Goal: Check status: Check status

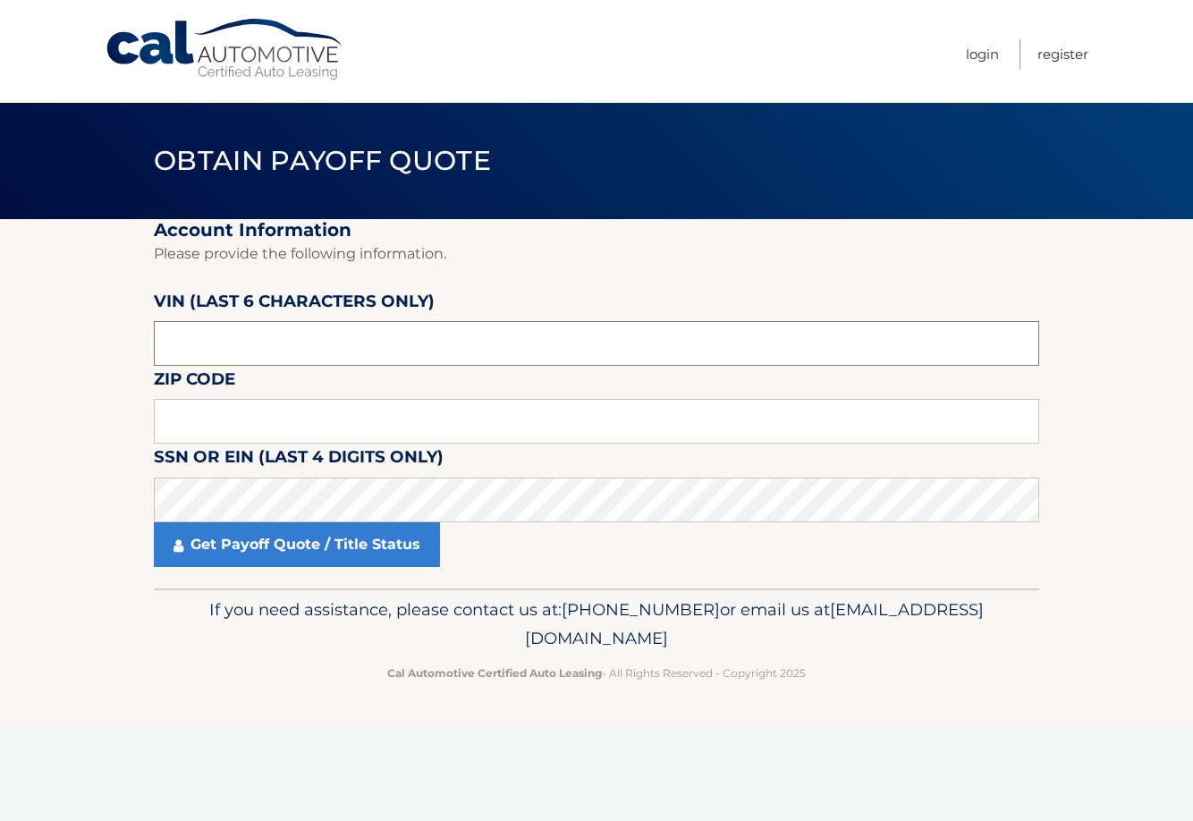
click at [359, 330] on input "text" at bounding box center [597, 343] width 886 height 45
click at [363, 330] on input "text" at bounding box center [597, 343] width 886 height 45
click at [647, 352] on input "text" at bounding box center [597, 343] width 886 height 45
click at [652, 371] on fieldset "Account Information Please provide the following information. VIN (last 6 chara…" at bounding box center [597, 403] width 886 height 369
click at [640, 352] on input "text" at bounding box center [597, 343] width 886 height 45
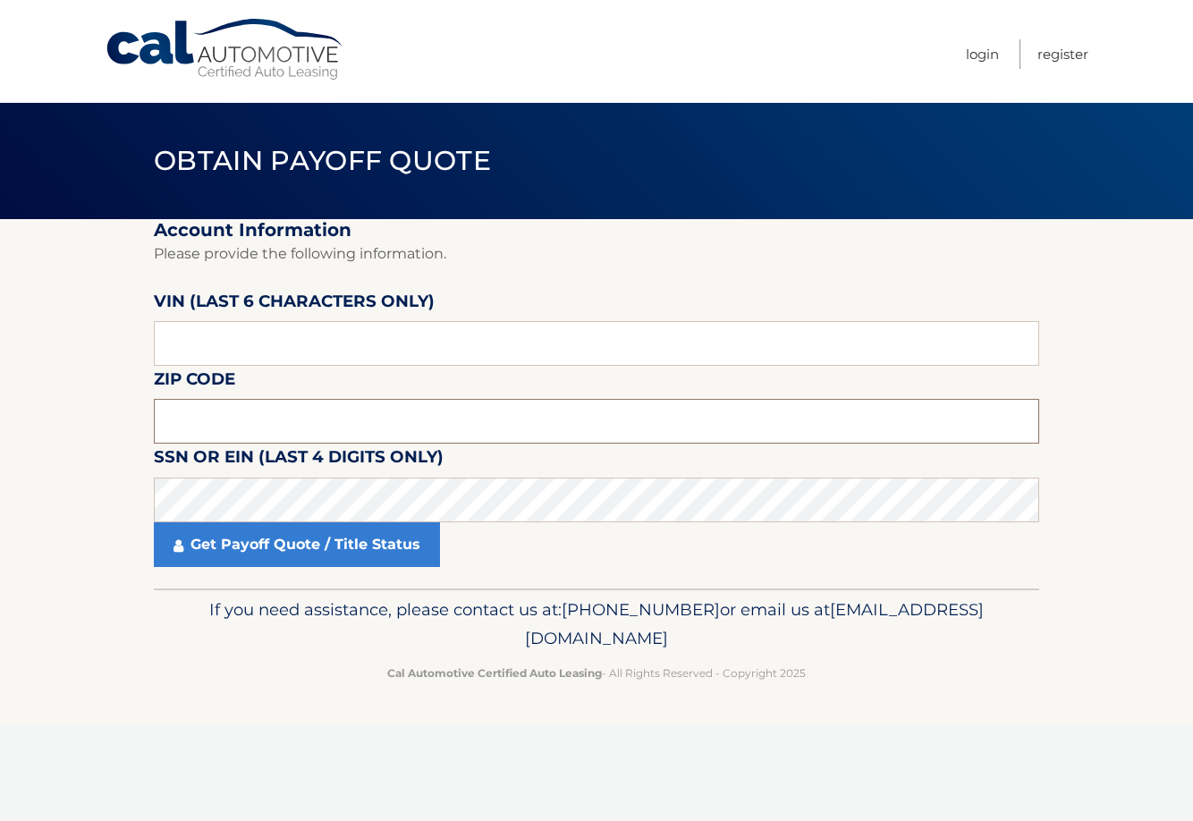
click at [265, 409] on input "text" at bounding box center [597, 421] width 886 height 45
click at [450, 421] on input "text" at bounding box center [597, 421] width 886 height 45
type input "08876"
click at [309, 465] on label "SSN or EIN (last 4 digits only)" at bounding box center [299, 460] width 290 height 33
click at [690, 445] on fieldset "Account Information Please provide the following information. VIN (last 6 chara…" at bounding box center [597, 403] width 886 height 369
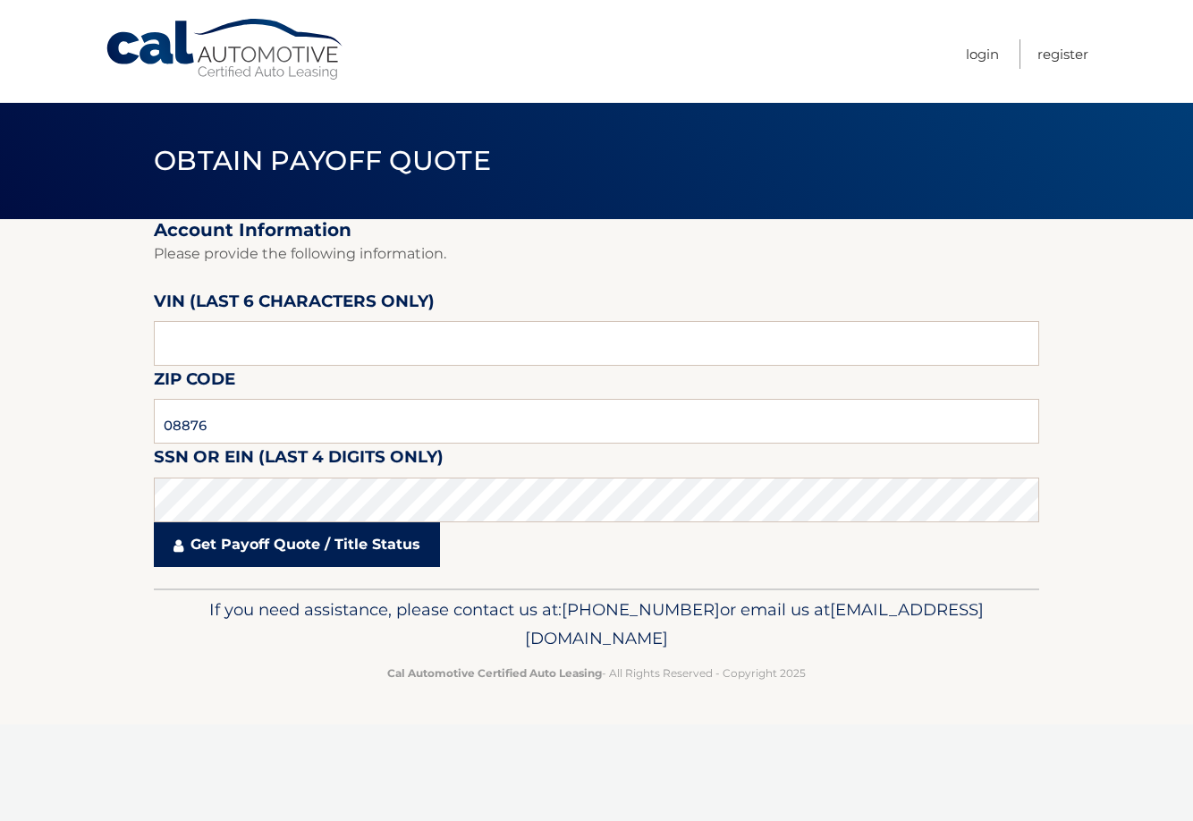
click at [347, 547] on link "Get Payoff Quote / Title Status" at bounding box center [297, 544] width 286 height 45
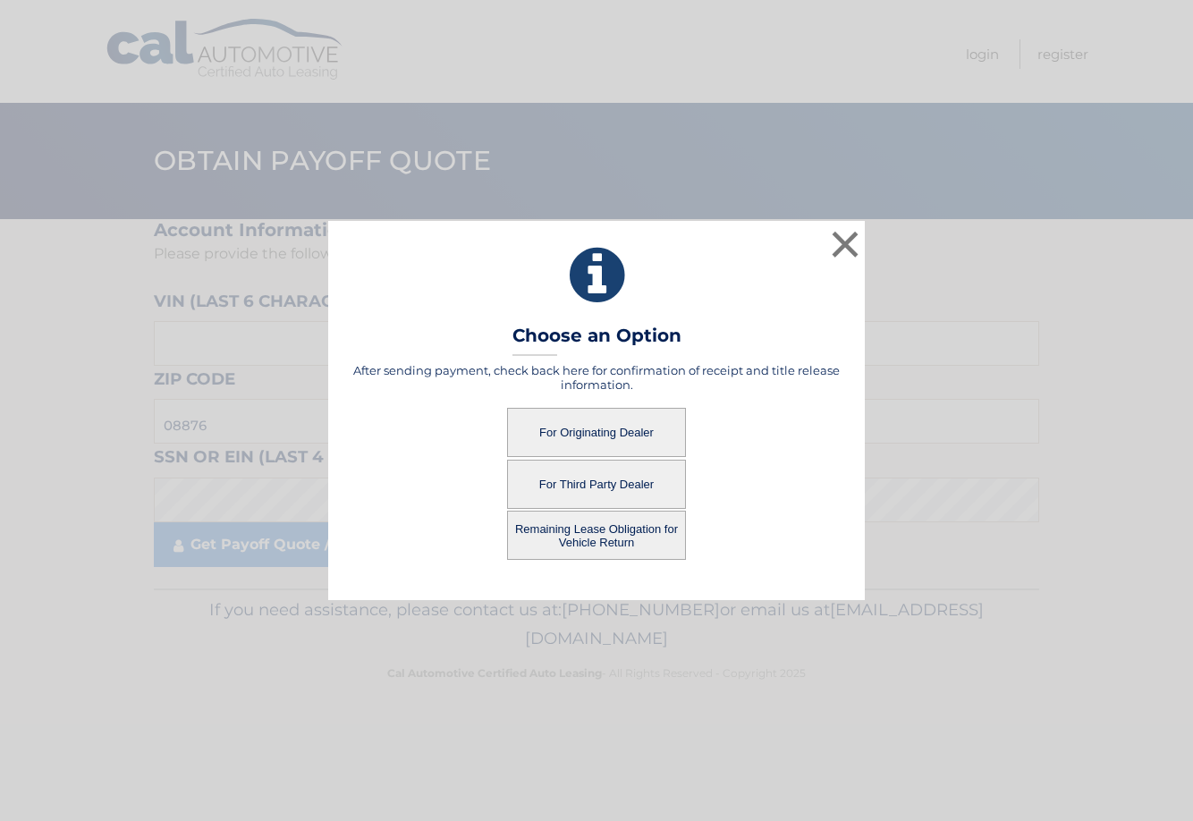
click at [601, 419] on button "For Originating Dealer" at bounding box center [596, 432] width 179 height 49
click at [626, 410] on button "For Originating Dealer" at bounding box center [596, 432] width 179 height 49
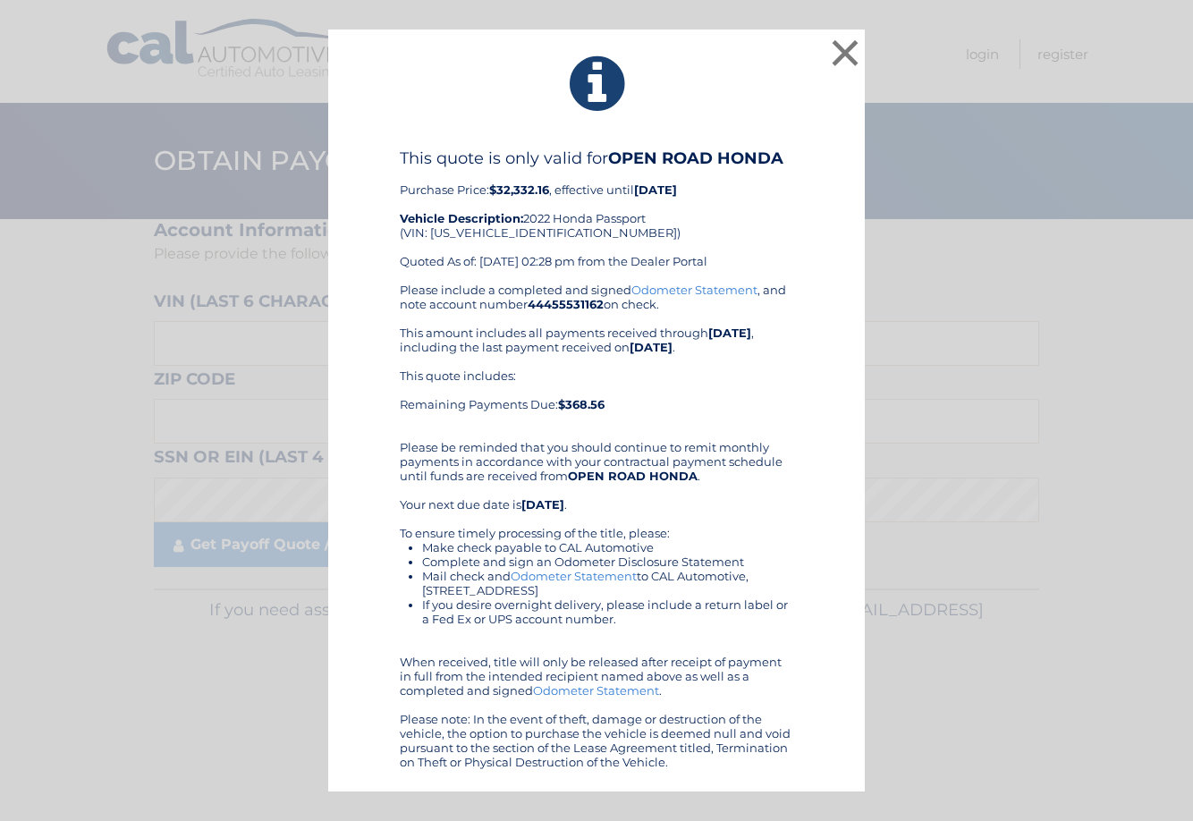
click at [712, 287] on link "Odometer Statement" at bounding box center [695, 290] width 126 height 14
click at [837, 40] on button "×" at bounding box center [846, 53] width 36 height 36
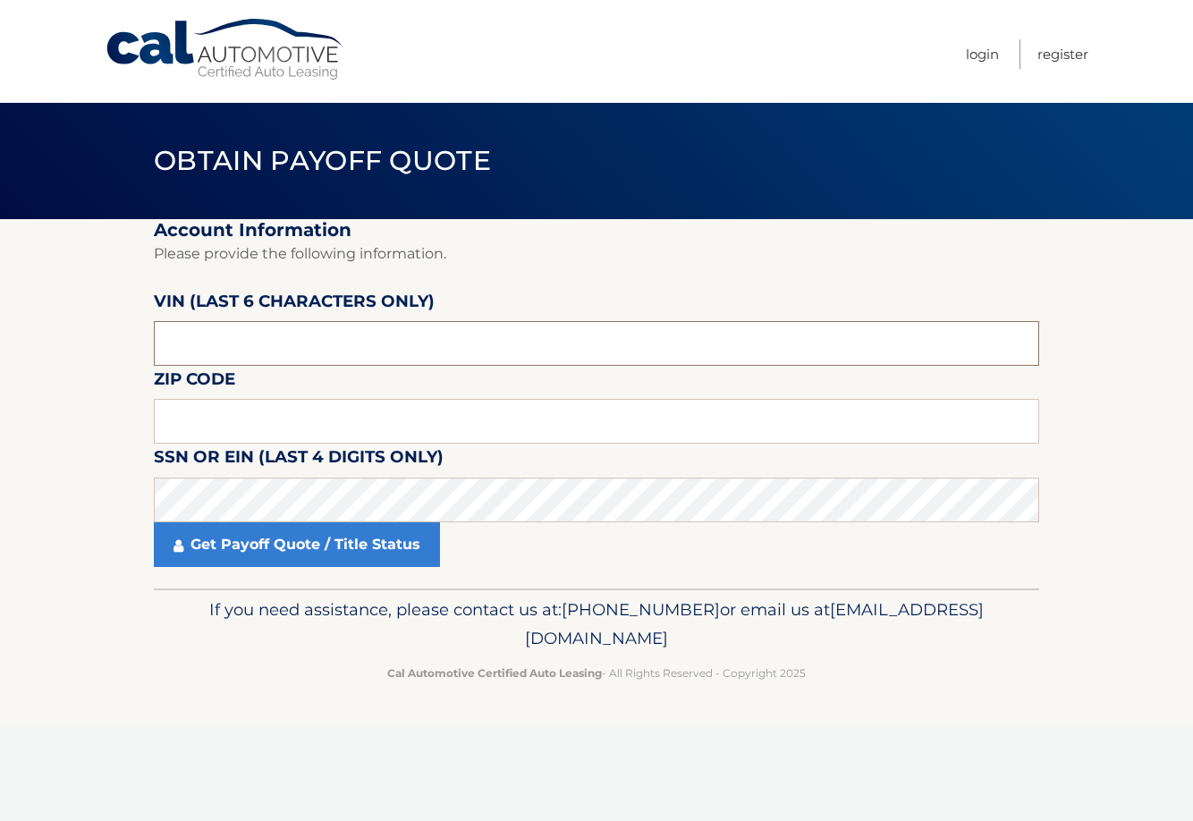
click at [277, 331] on input "text" at bounding box center [597, 343] width 886 height 45
type input "018902"
type input "08876"
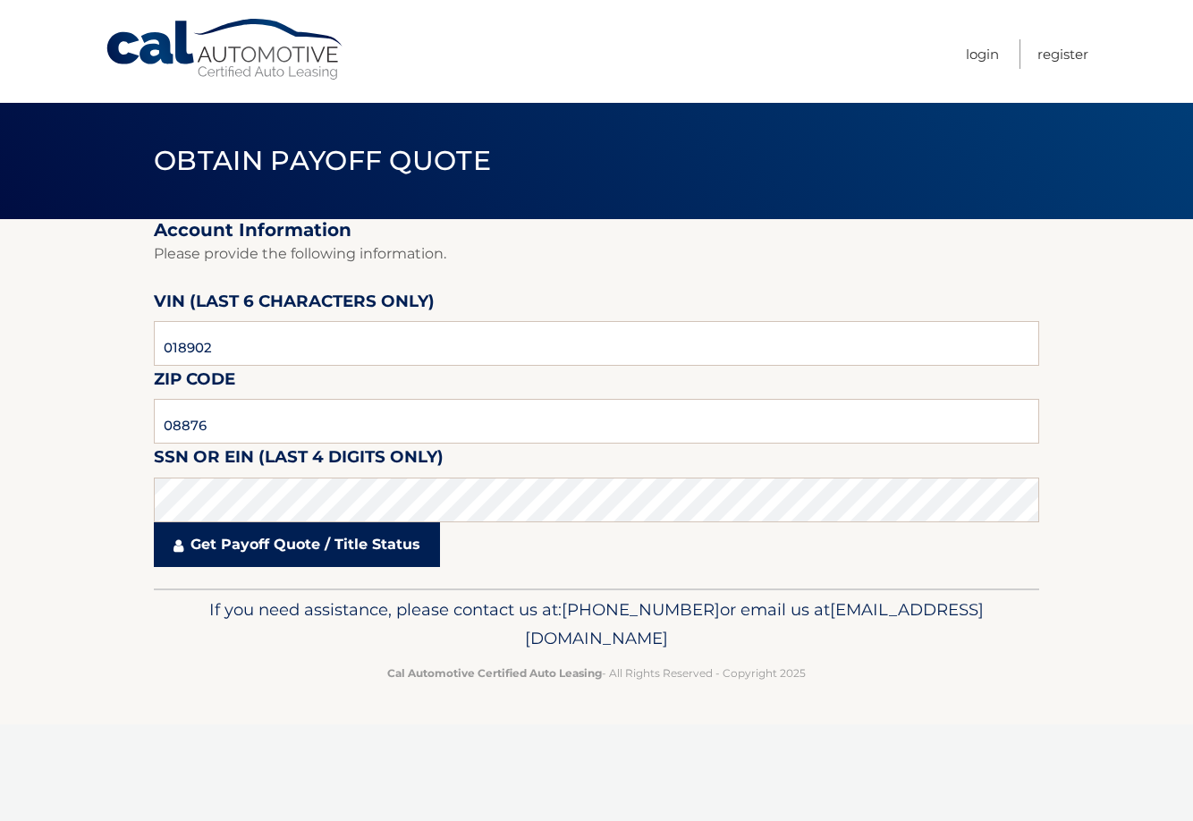
click at [295, 544] on link "Get Payoff Quote / Title Status" at bounding box center [297, 544] width 286 height 45
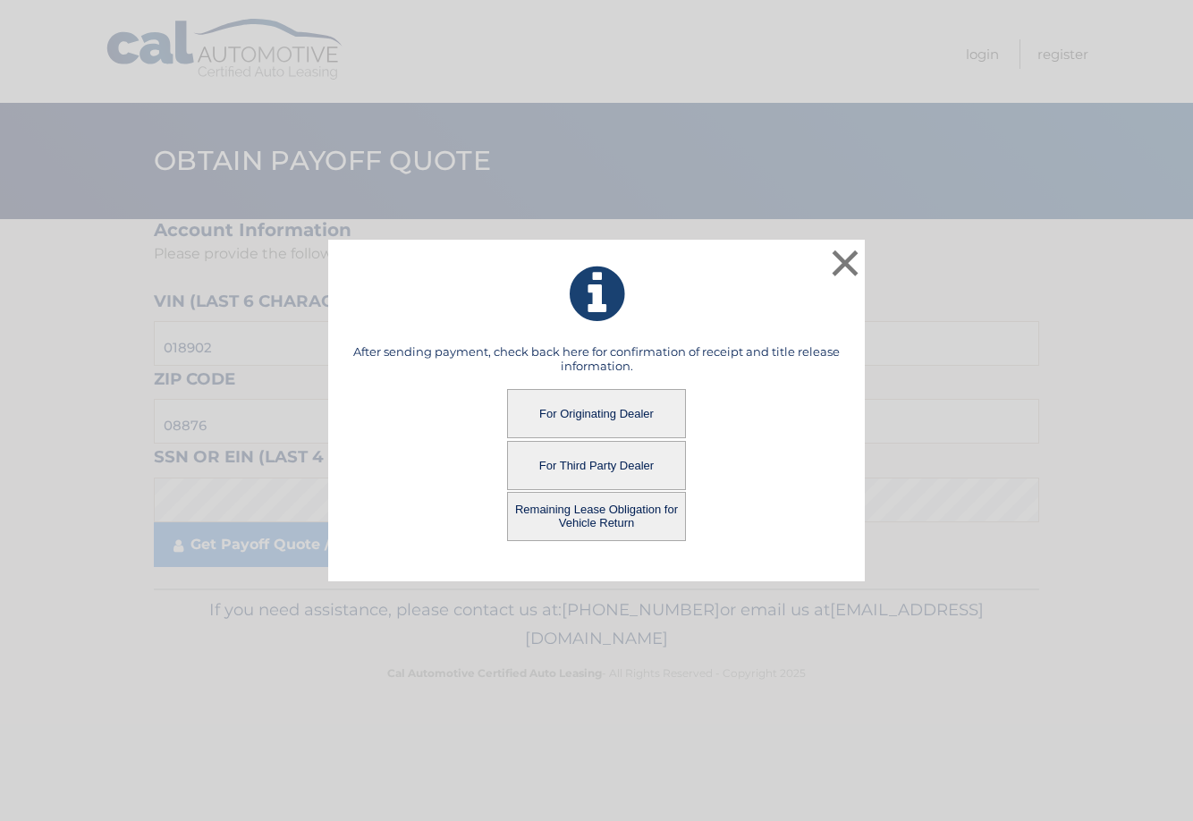
click at [580, 514] on button "Remaining Lease Obligation for Vehicle Return" at bounding box center [596, 516] width 179 height 49
click at [587, 522] on button "Remaining Lease Obligation for Vehicle Return" at bounding box center [596, 516] width 179 height 49
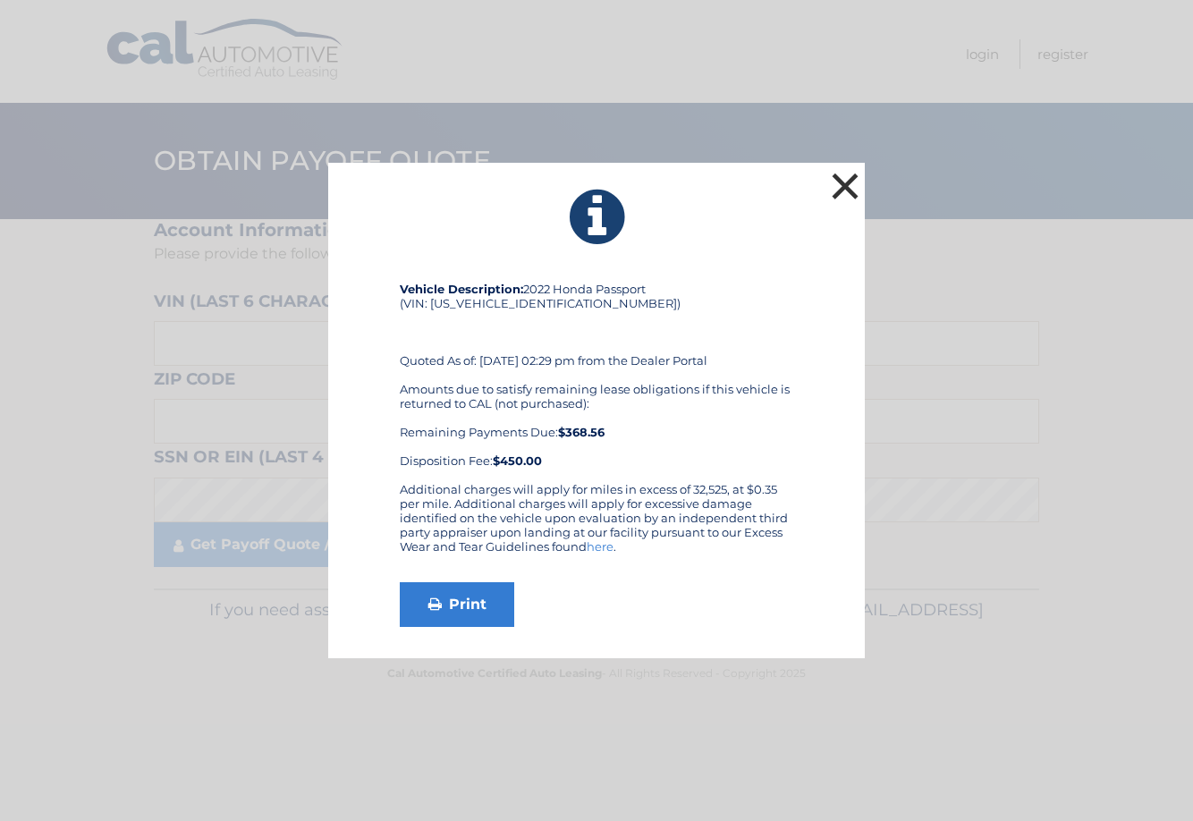
click at [861, 184] on button "×" at bounding box center [846, 186] width 36 height 36
